Goal: Task Accomplishment & Management: Complete application form

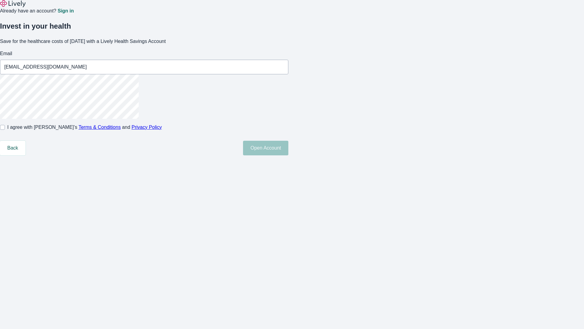
click at [5, 130] on input "I agree with Lively’s Terms & Conditions and Privacy Policy" at bounding box center [2, 127] width 5 height 5
checkbox input "true"
click at [288, 155] on button "Open Account" at bounding box center [265, 148] width 45 height 15
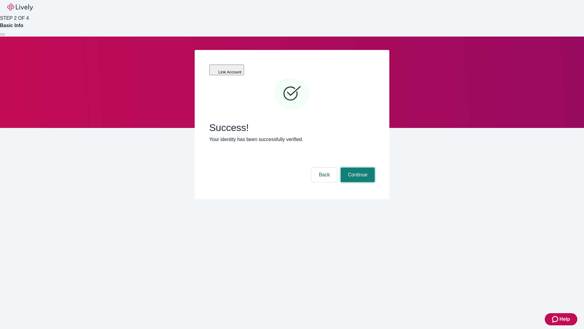
click at [357, 167] on button "Continue" at bounding box center [358, 174] width 34 height 15
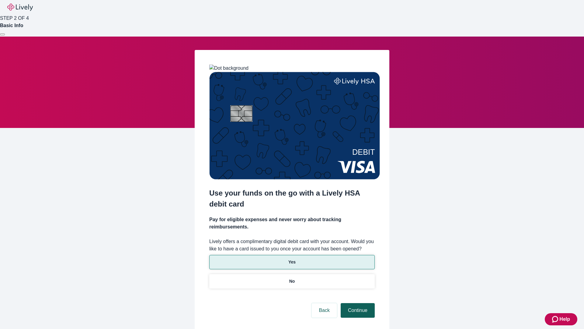
click at [292, 259] on p "Yes" at bounding box center [291, 262] width 7 height 6
click at [357, 303] on button "Continue" at bounding box center [358, 310] width 34 height 15
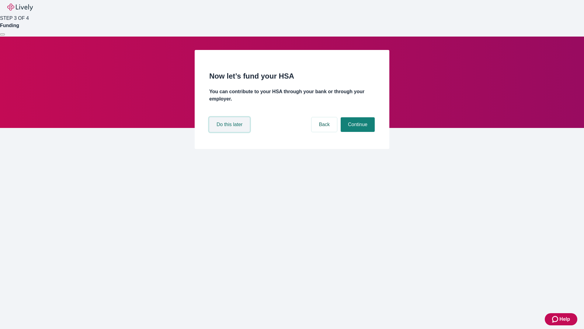
click at [230, 132] on button "Do this later" at bounding box center [229, 124] width 40 height 15
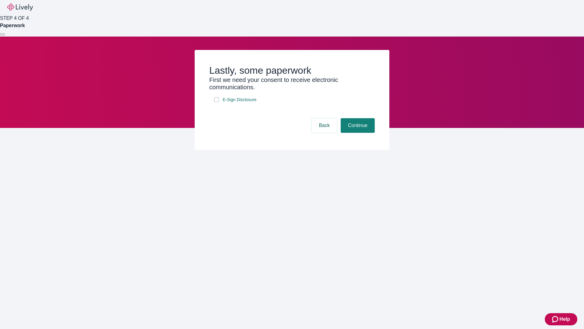
click at [217, 102] on input "E-Sign Disclosure" at bounding box center [216, 99] width 5 height 5
checkbox input "true"
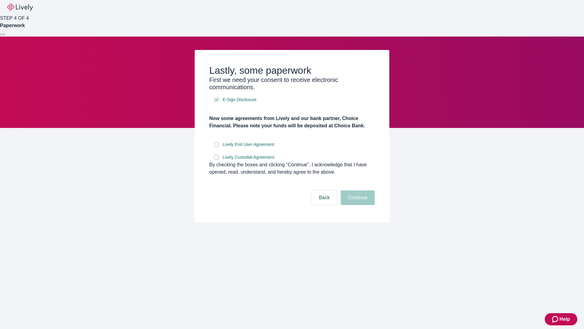
click at [217, 147] on input "Lively End User Agreement" at bounding box center [216, 144] width 5 height 5
checkbox input "true"
click at [217, 159] on input "Lively Custodial Agreement" at bounding box center [216, 157] width 5 height 5
checkbox input "true"
click at [357, 205] on button "Continue" at bounding box center [358, 197] width 34 height 15
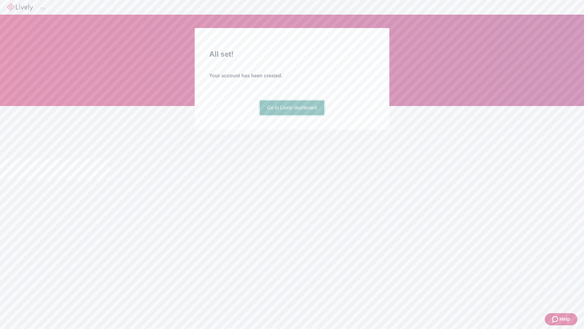
click at [292, 115] on link "Go to Lively dashboard" at bounding box center [292, 107] width 65 height 15
